Goal: Transaction & Acquisition: Purchase product/service

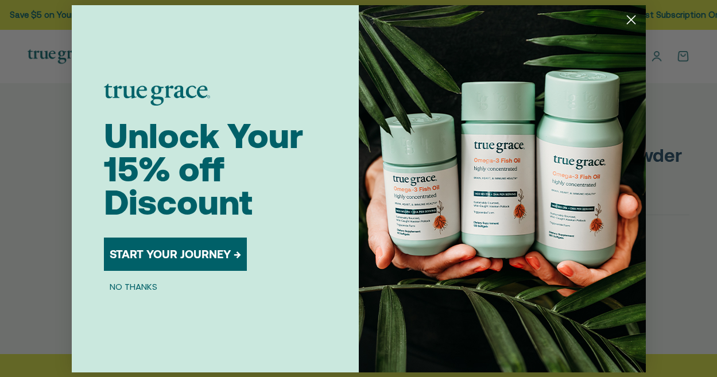
select select "3"
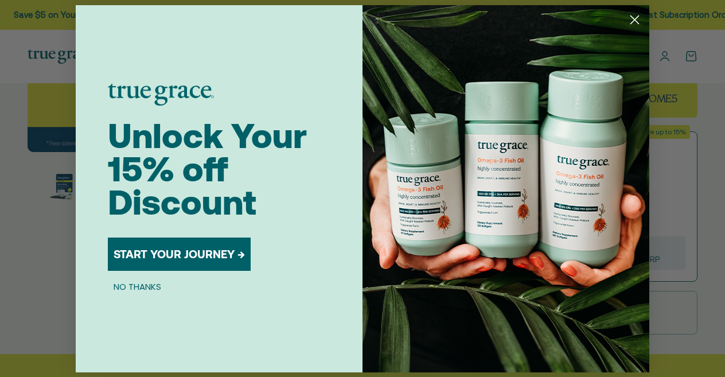
click at [636, 20] on circle "Close dialog" at bounding box center [635, 19] width 19 height 19
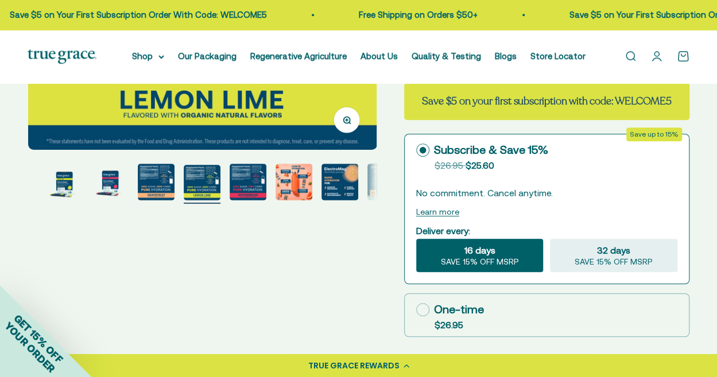
scroll to position [298, 0]
click at [250, 177] on img "Go to item 6" at bounding box center [248, 182] width 37 height 37
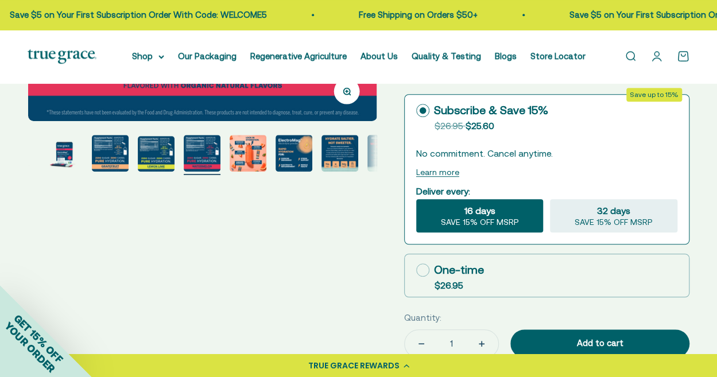
scroll to position [339, 0]
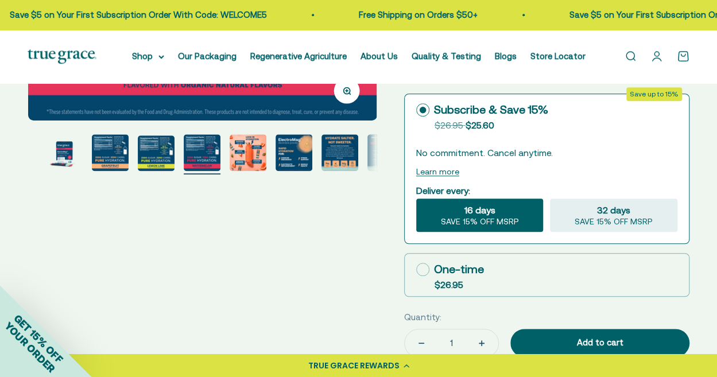
click at [337, 147] on img "Go to item 9" at bounding box center [339, 152] width 37 height 37
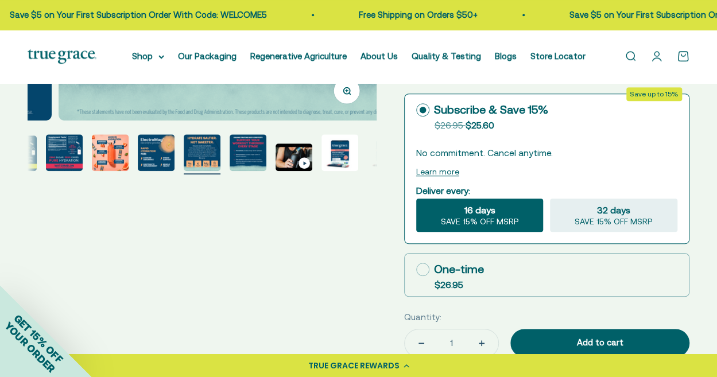
scroll to position [0, 2844]
click at [204, 150] on img "Go to item 9" at bounding box center [202, 152] width 37 height 37
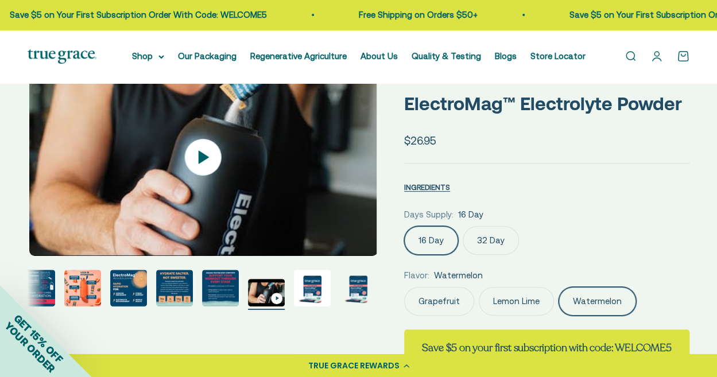
click at [212, 294] on img "Go to item 10" at bounding box center [220, 288] width 37 height 37
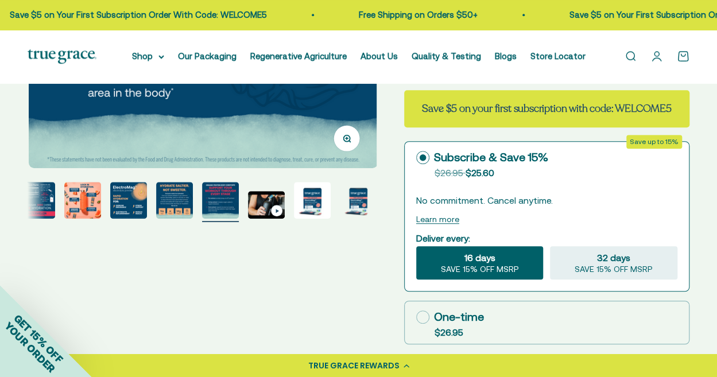
click at [36, 195] on img "Go to item 6" at bounding box center [36, 200] width 37 height 37
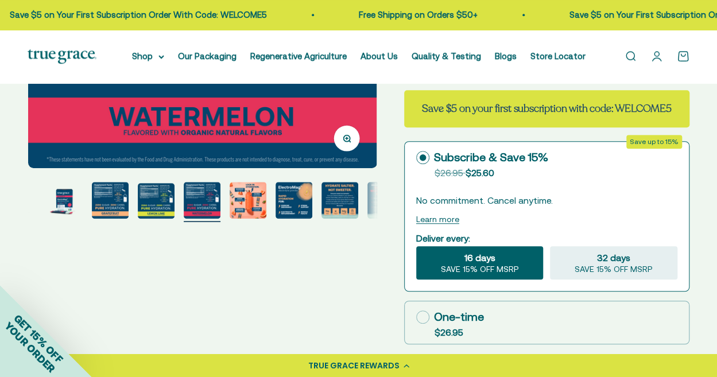
click at [155, 196] on img "Go to item 5" at bounding box center [156, 201] width 37 height 36
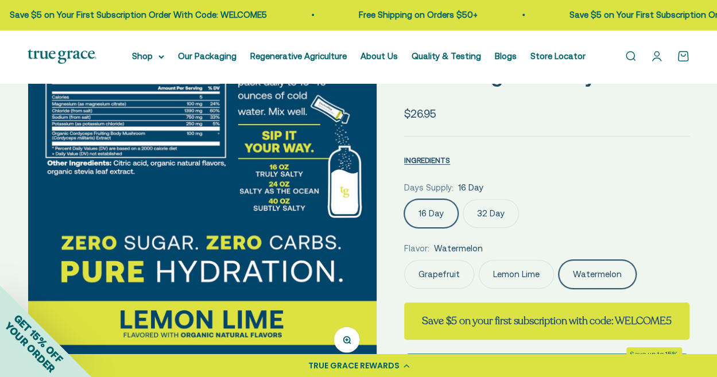
drag, startPoint x: 203, startPoint y: 290, endPoint x: 115, endPoint y: 202, distance: 124.6
click at [115, 202] on img at bounding box center [202, 201] width 349 height 338
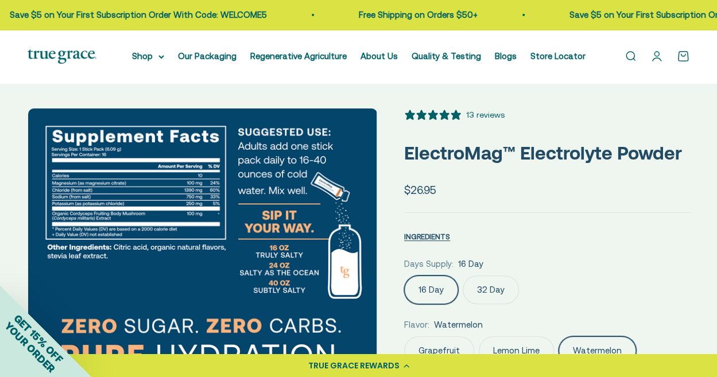
scroll to position [0, 0]
